Goal: Navigation & Orientation: Go to known website

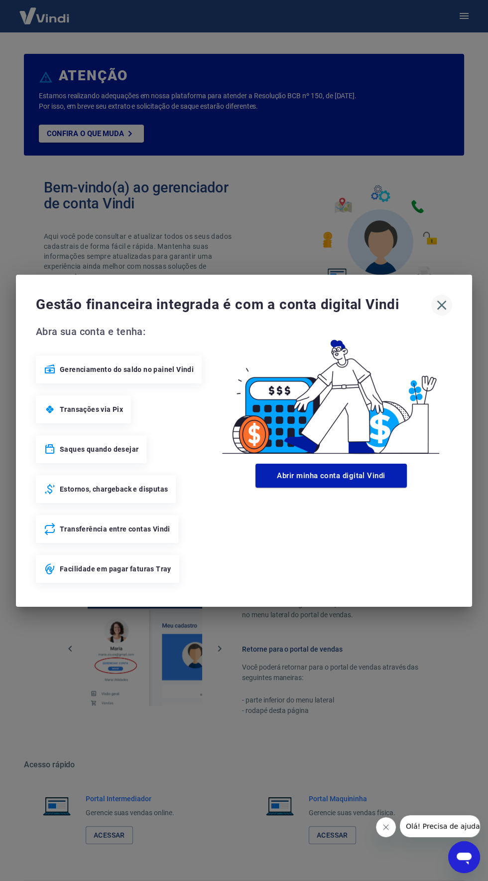
click at [442, 305] on icon "button" at bounding box center [442, 304] width 9 height 9
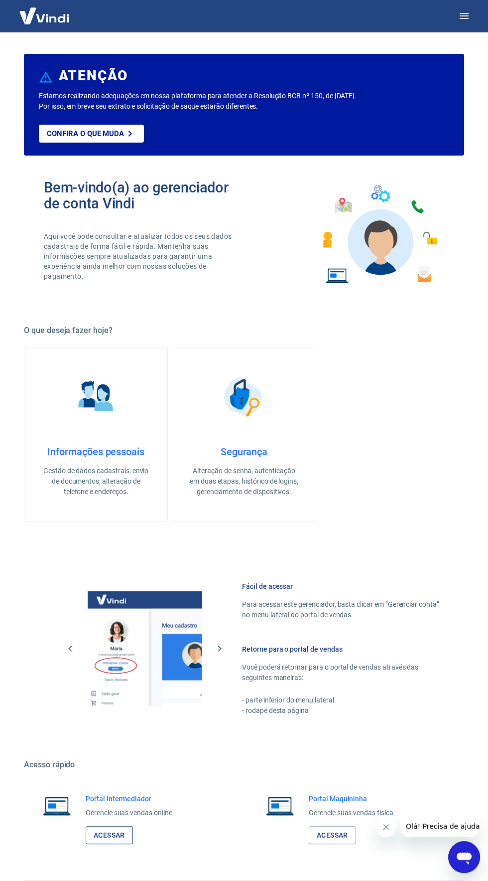
click at [99, 838] on link "Acessar" at bounding box center [109, 835] width 47 height 18
